Goal: Use online tool/utility: Utilize a website feature to perform a specific function

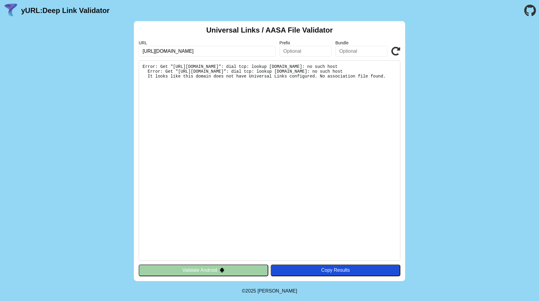
click at [396, 52] on icon at bounding box center [395, 51] width 9 height 9
click at [437, 80] on div "Universal Links / AASA File Validator URL [URL][DOMAIN_NAME] Prefix Bundle Vali…" at bounding box center [269, 151] width 539 height 260
click at [396, 49] on icon at bounding box center [395, 51] width 9 height 9
drag, startPoint x: 346, startPoint y: 67, endPoint x: 179, endPoint y: 68, distance: 166.4
click at [179, 68] on pre "Error: Get "[URL][DOMAIN_NAME]": dial tcp: lookup [DOMAIN_NAME]: no such host E…" at bounding box center [270, 160] width 262 height 200
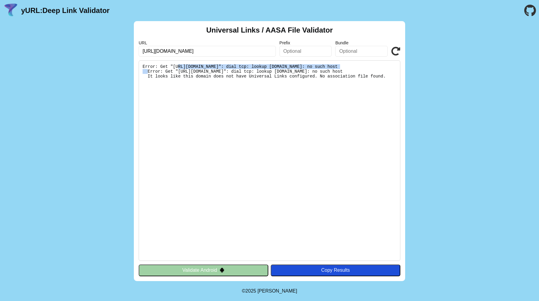
copy pre "[URL][DOMAIN_NAME]"
click at [434, 121] on div "Universal Links / AASA File Validator URL https://test.mobile.bela.de Prefix Bu…" at bounding box center [269, 151] width 539 height 260
click at [483, 49] on div "Universal Links / AASA File Validator URL https://test.mobile.bela.de Prefix Bu…" at bounding box center [269, 151] width 539 height 260
click at [477, 73] on div "Universal Links / AASA File Validator URL https://test.mobile.bela.de Prefix Bu…" at bounding box center [269, 151] width 539 height 260
click at [225, 50] on input "[URL][DOMAIN_NAME]" at bounding box center [207, 51] width 137 height 11
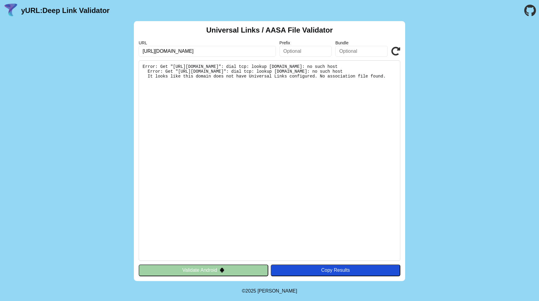
paste input "famila.mobile-app-test"
type input "https://famila.mobile-app-test.bela.de"
click button "Validate" at bounding box center [0, 0] width 0 height 0
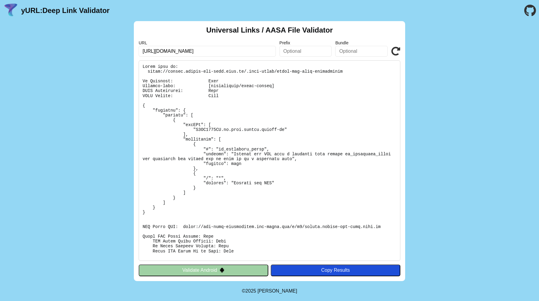
click at [94, 159] on div "Universal Links / AASA File Validator URL https://famila.mobile-app-test.bela.d…" at bounding box center [269, 151] width 539 height 260
drag, startPoint x: 159, startPoint y: 52, endPoint x: 255, endPoint y: 52, distance: 95.8
click at [255, 52] on input "[URL][DOMAIN_NAME]" at bounding box center [207, 51] width 137 height 11
drag, startPoint x: 197, startPoint y: 131, endPoint x: 222, endPoint y: 131, distance: 25.0
click at [222, 131] on pre at bounding box center [270, 160] width 262 height 200
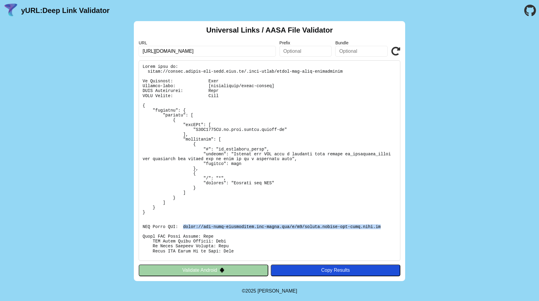
drag, startPoint x: 184, startPoint y: 228, endPoint x: 382, endPoint y: 229, distance: 198.6
click at [382, 229] on pre at bounding box center [270, 160] width 262 height 200
copy pre "https://app-site-association.cdn-apple.com/a/v1/famila.mobile-app-test.bela.de"
click at [238, 232] on pre at bounding box center [270, 160] width 262 height 200
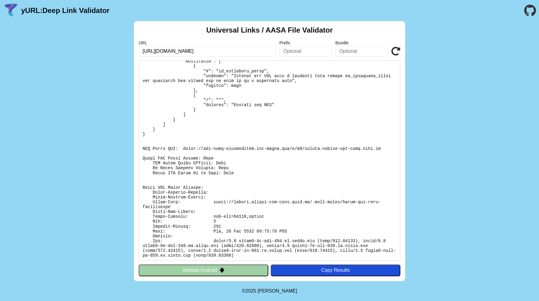
scroll to position [80, 0]
click at [270, 173] on pre at bounding box center [270, 160] width 262 height 200
click at [460, 239] on div "Universal Links / AASA File Validator URL https://famila.mobile-app-test.bela.d…" at bounding box center [269, 151] width 539 height 260
